Goal: Information Seeking & Learning: Learn about a topic

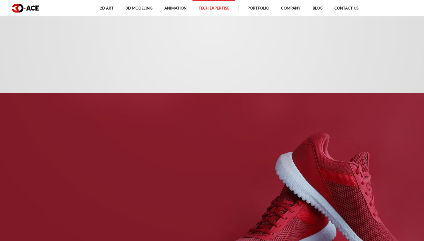
scroll to position [238, 0]
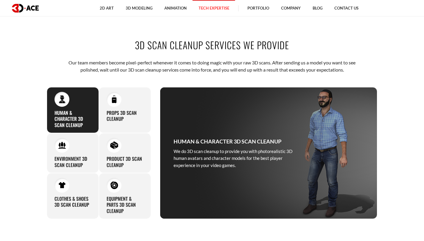
click at [68, 102] on div at bounding box center [61, 99] width 15 height 15
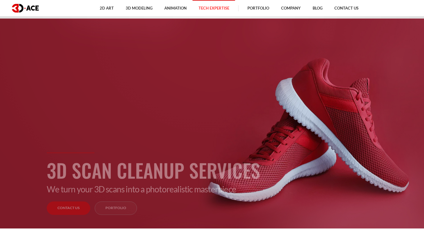
scroll to position [0, 0]
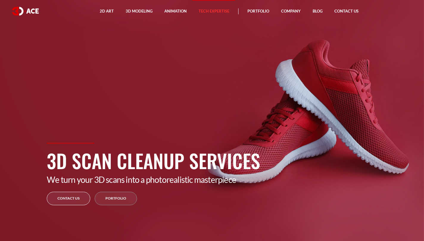
click at [64, 203] on link "Contact Us" at bounding box center [68, 197] width 43 height 13
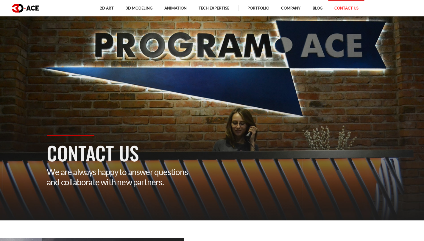
scroll to position [89, 0]
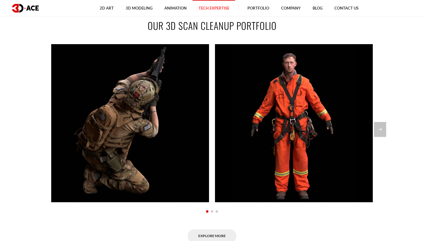
scroll to position [476, 0]
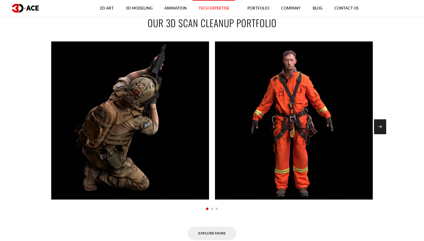
click at [383, 127] on div "Next slide" at bounding box center [380, 126] width 12 height 15
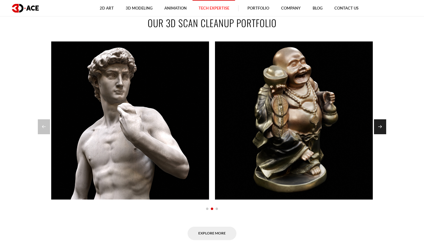
click at [383, 127] on div "Next slide" at bounding box center [380, 126] width 12 height 15
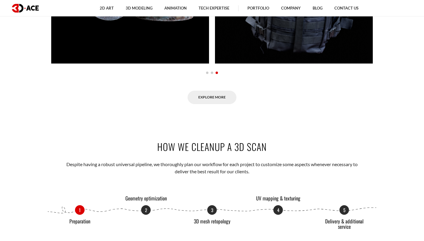
scroll to position [638, 0]
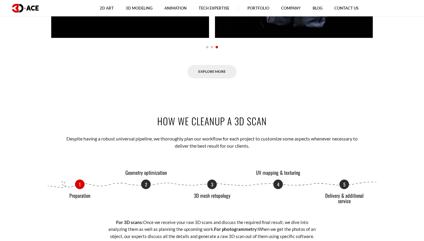
click at [76, 186] on div "1 Preparation 2 Geometry optimization 3 3D mesh retopology 4 UV mapping & textu…" at bounding box center [212, 184] width 330 height 10
click at [78, 198] on div "1 Preparation 2 Geometry optimization 3 3D mesh retopology 4 UV mapping & textu…" at bounding box center [212, 209] width 330 height 60
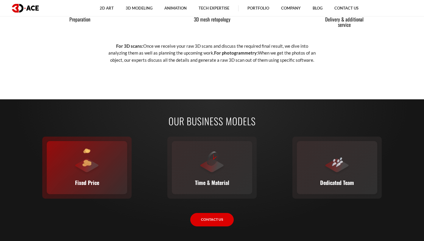
scroll to position [816, 0]
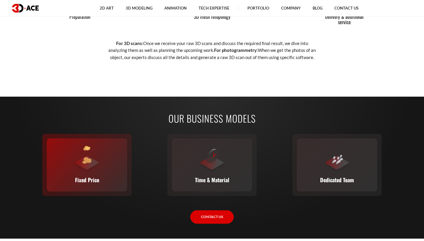
click at [92, 163] on div at bounding box center [87, 159] width 27 height 27
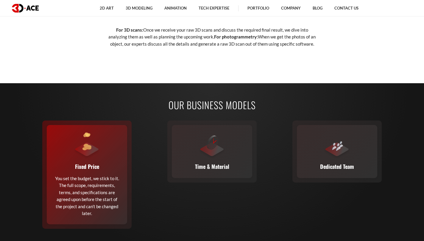
scroll to position [906, 0]
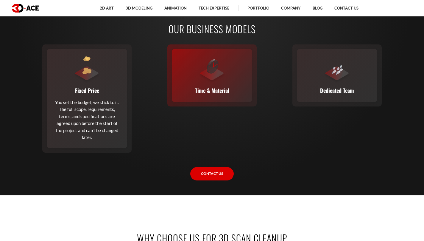
click at [226, 91] on p "Time & Material" at bounding box center [212, 90] width 34 height 8
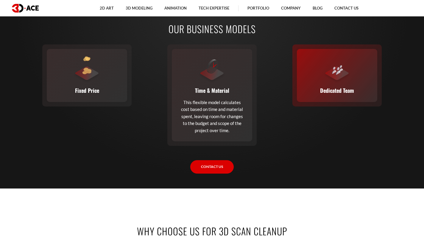
click at [323, 88] on p "Dedicated Team" at bounding box center [337, 90] width 34 height 8
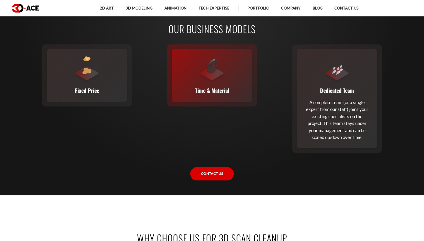
click at [207, 89] on p "Time & Material" at bounding box center [212, 90] width 34 height 8
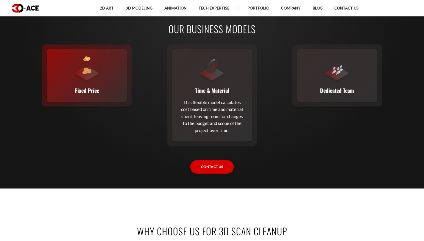
click at [121, 96] on div "Fixed Price You set the budget, we stick to it. The full scope, requirements, t…" at bounding box center [87, 75] width 80 height 53
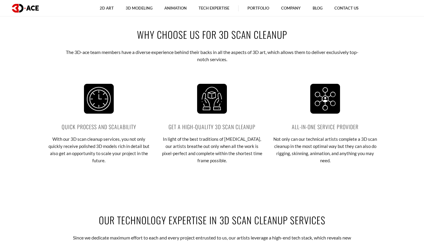
scroll to position [1114, 0]
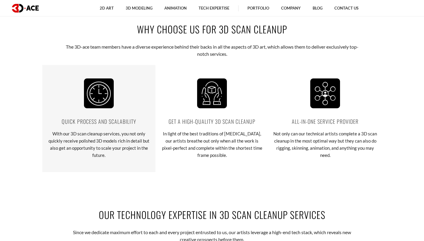
click at [111, 107] on img at bounding box center [99, 93] width 30 height 30
click at [104, 153] on p "With our 3D scan cleanup services, you not only quickly receive polished 3D mod…" at bounding box center [99, 144] width 104 height 29
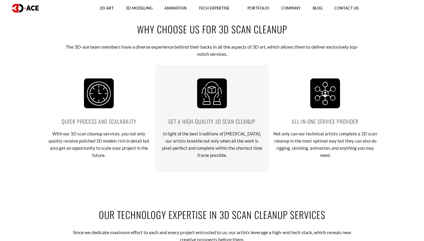
click at [212, 104] on img at bounding box center [212, 93] width 30 height 30
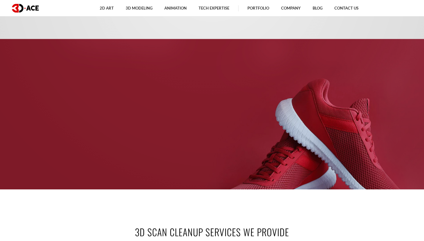
scroll to position [0, 0]
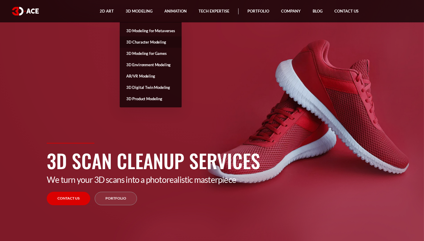
click at [141, 41] on link "3D Character Modeling" at bounding box center [151, 41] width 62 height 11
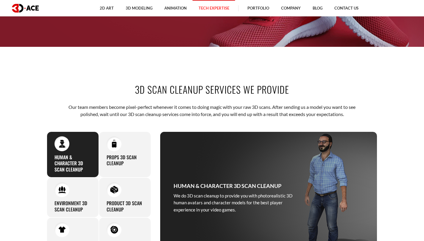
scroll to position [208, 0]
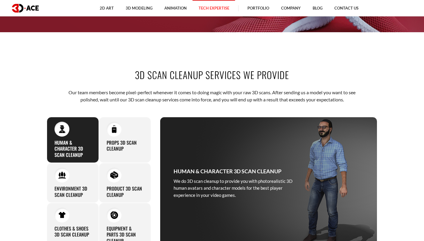
click at [81, 143] on h3 "Human & Character 3D Scan Cleanup" at bounding box center [72, 148] width 37 height 18
drag, startPoint x: 121, startPoint y: 138, endPoint x: 119, endPoint y: 149, distance: 11.5
click at [121, 138] on div "Props 3D Scan Cleanup Entrust us with your raw 3D scan of props, and you will n…" at bounding box center [125, 140] width 52 height 46
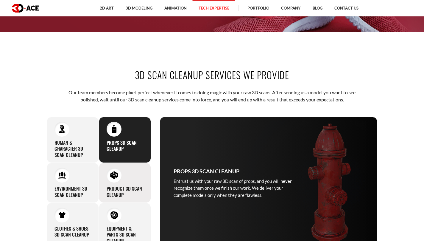
click at [122, 174] on div "Product 3D Scan Cleanup If you need to clean up a 3D scan of your product, we c…" at bounding box center [125, 183] width 52 height 40
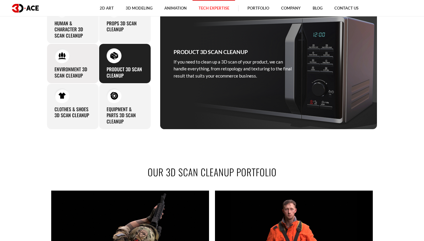
click at [75, 66] on h3 "Environment 3D Scan Cleanup" at bounding box center [72, 72] width 37 height 13
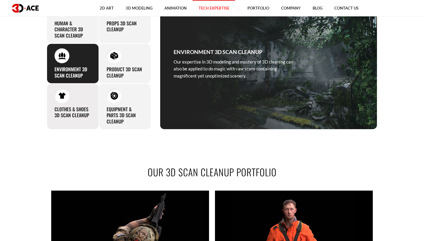
click at [66, 100] on div at bounding box center [61, 95] width 15 height 15
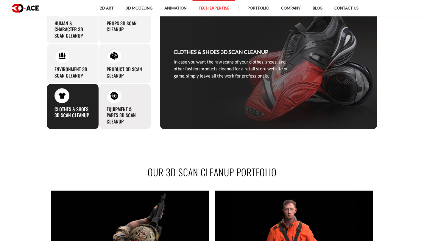
click at [125, 108] on h3 "Equipment & Parts 3D Scan Cleanup" at bounding box center [125, 115] width 37 height 18
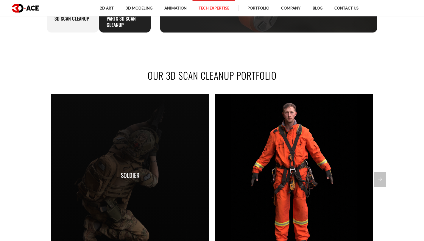
scroll to position [447, 0]
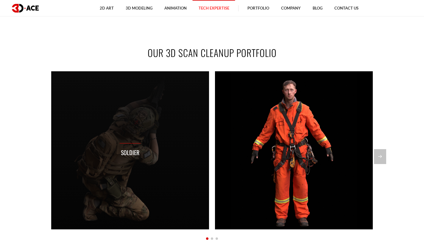
click at [173, 88] on div "Soldier" at bounding box center [130, 150] width 158 height 158
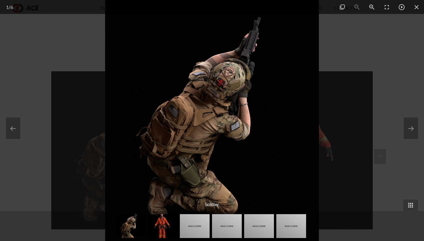
click at [362, 57] on div at bounding box center [212, 120] width 424 height 241
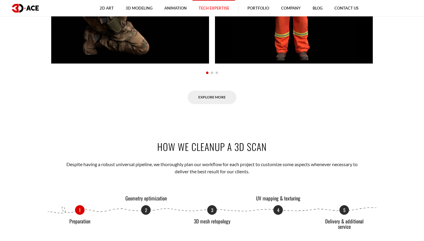
scroll to position [685, 0]
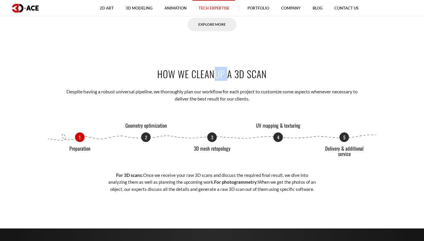
drag, startPoint x: 192, startPoint y: 79, endPoint x: 213, endPoint y: 80, distance: 21.5
click at [209, 78] on h2 "How We Cleanup a 3D Scan" at bounding box center [212, 73] width 330 height 13
click at [116, 90] on p "Despite having a robust universal pipeline, we thoroughly plan our workflow for…" at bounding box center [211, 95] width 293 height 15
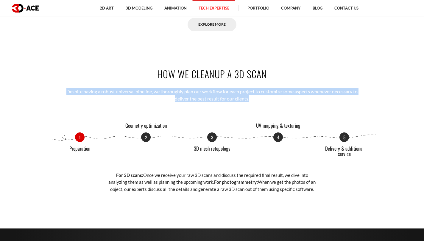
drag, startPoint x: 66, startPoint y: 89, endPoint x: 253, endPoint y: 98, distance: 187.1
click at [253, 98] on p "Despite having a robust universal pipeline, we thoroughly plan our workflow for…" at bounding box center [211, 95] width 293 height 15
click at [249, 102] on div at bounding box center [249, 102] width 0 height 0
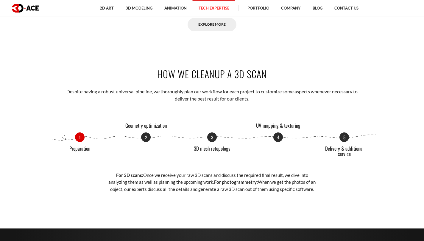
click at [314, 114] on div "How We Cleanup a 3D Scan Despite having a robust universal pipeline, we thoroug…" at bounding box center [211, 129] width 339 height 161
